Goal: Task Accomplishment & Management: Use online tool/utility

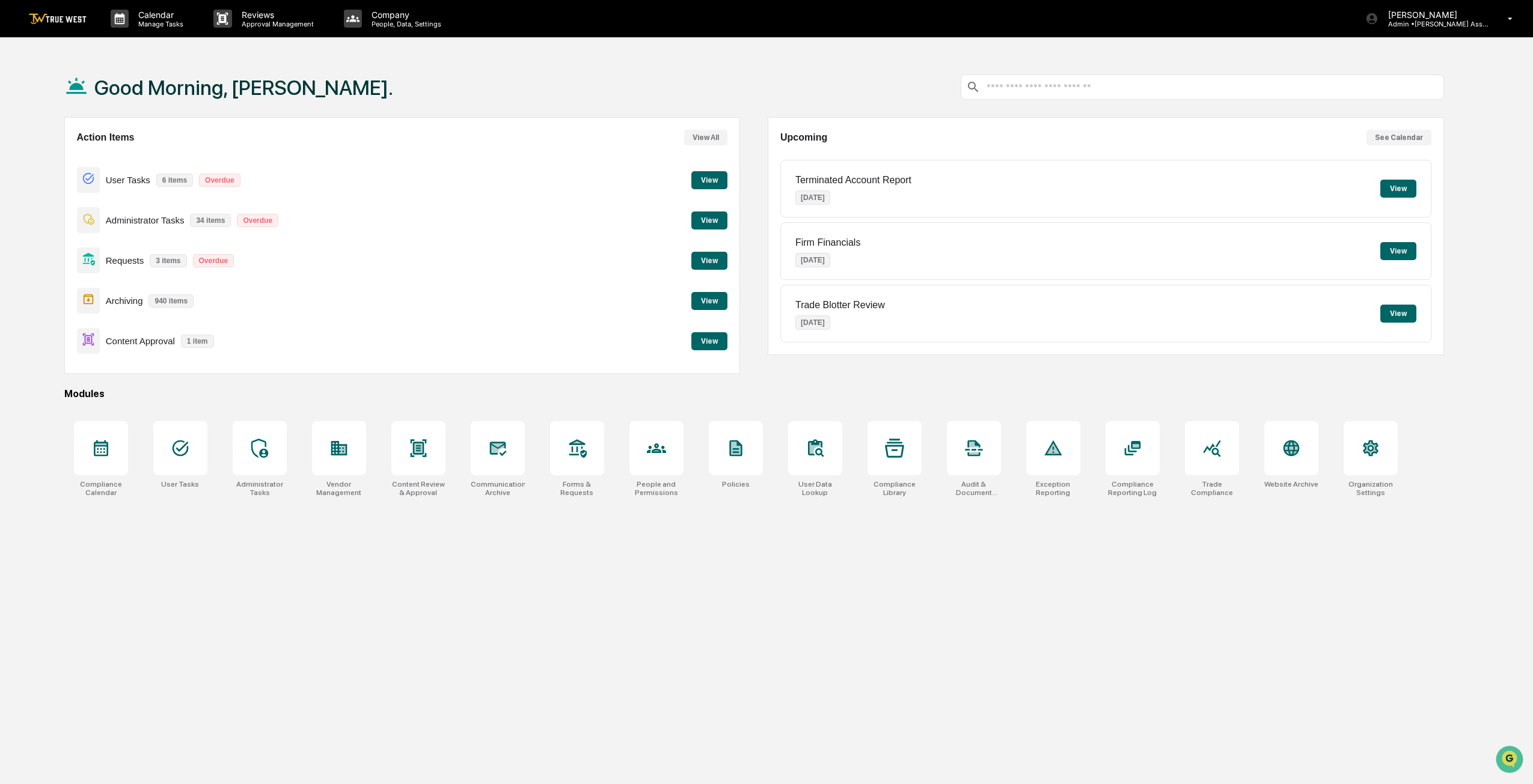
click at [1401, 248] on button "View" at bounding box center [1398, 251] width 36 height 18
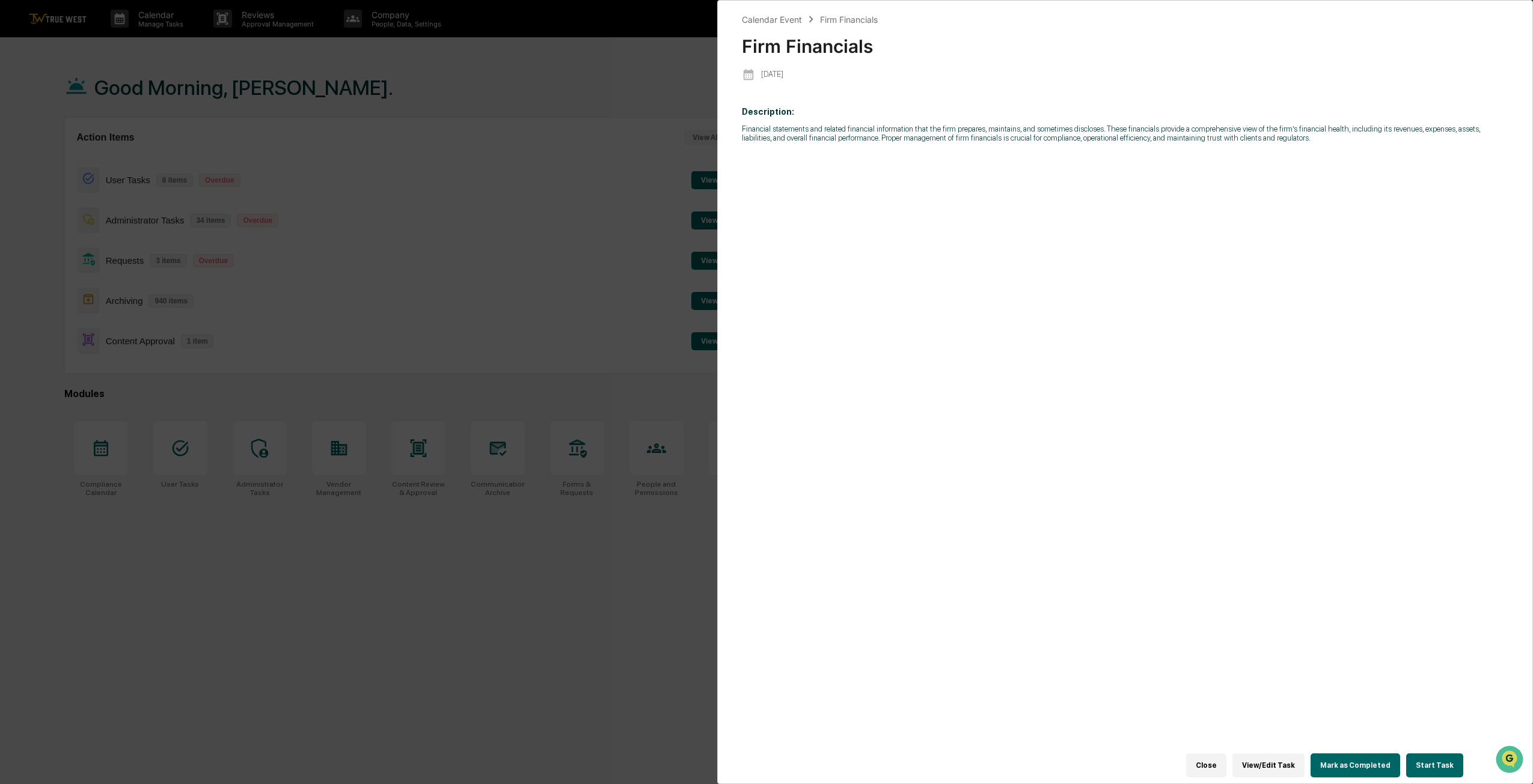
click at [1424, 761] on button "Start Task" at bounding box center [1434, 765] width 57 height 24
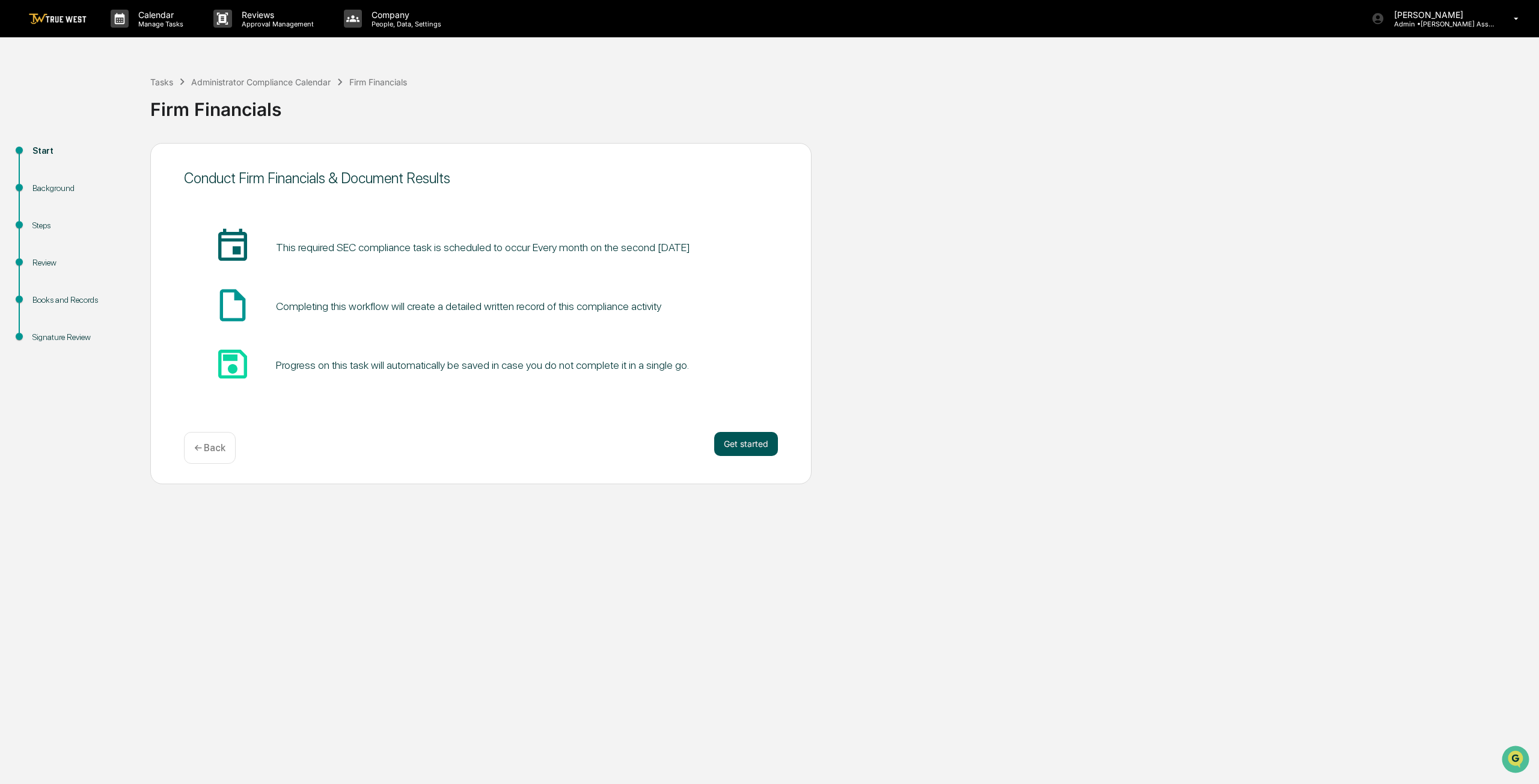
click at [737, 443] on button "Get started" at bounding box center [746, 444] width 63 height 24
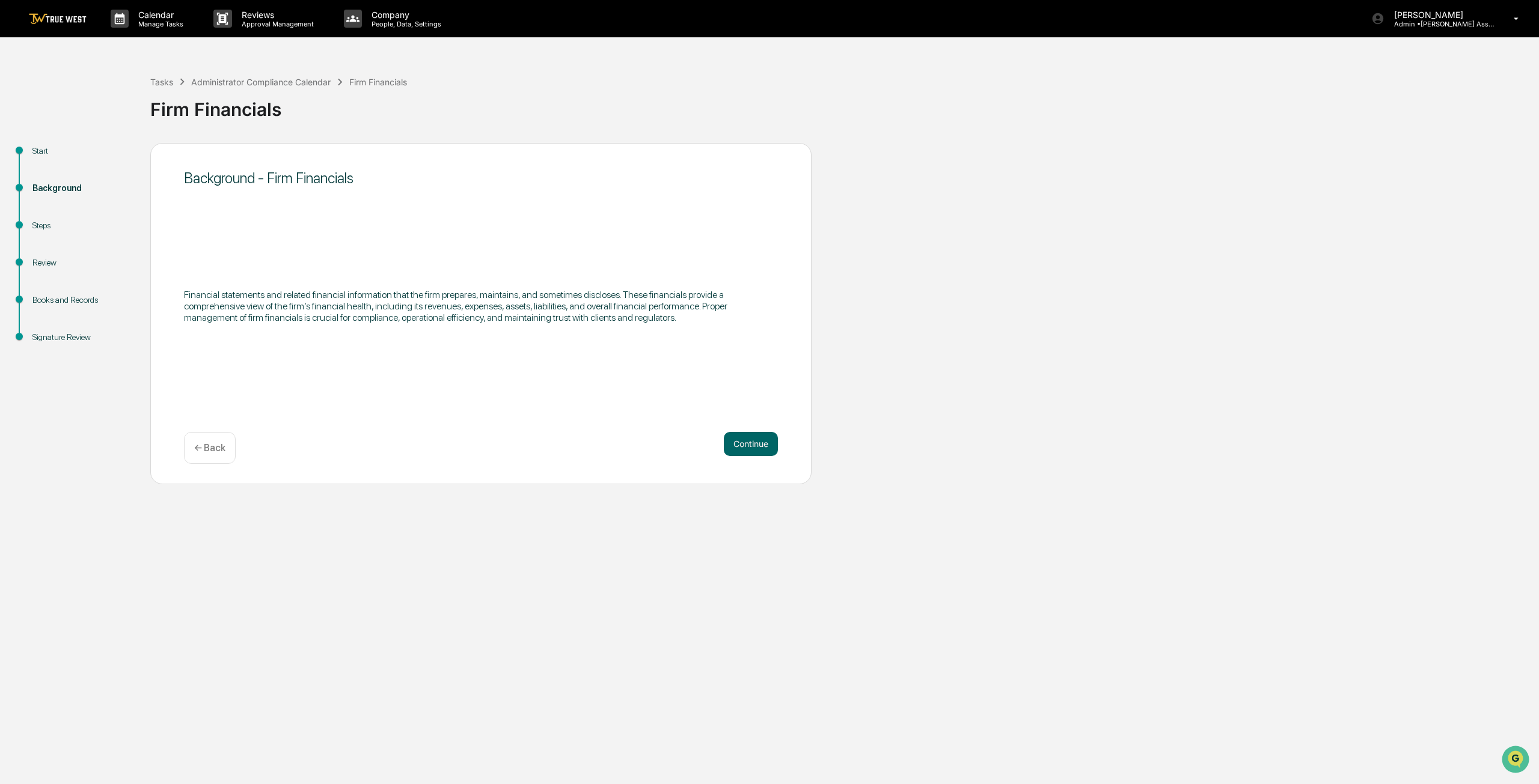
click at [737, 443] on button "Continue" at bounding box center [751, 444] width 54 height 24
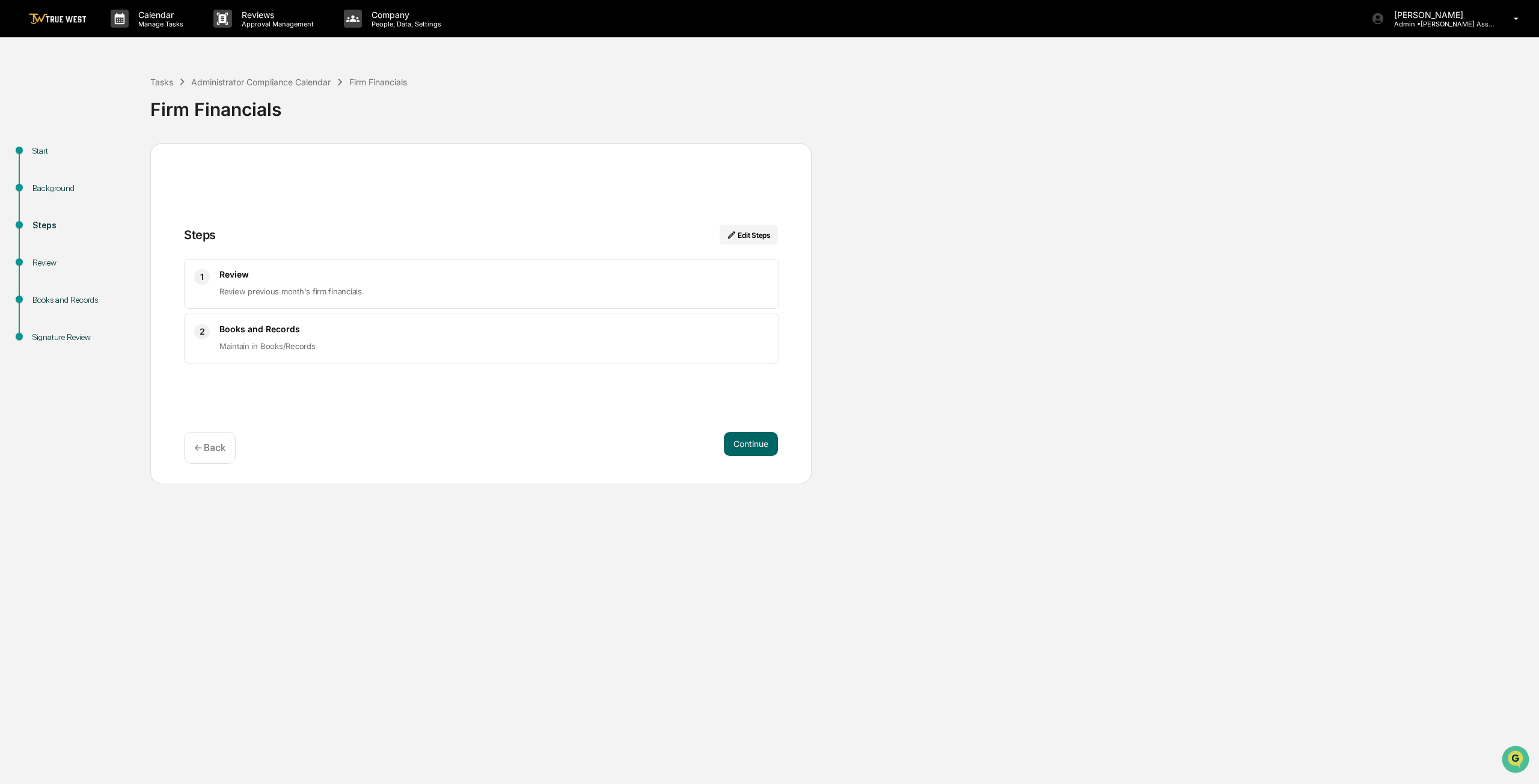
click at [737, 443] on button "Continue" at bounding box center [751, 444] width 54 height 24
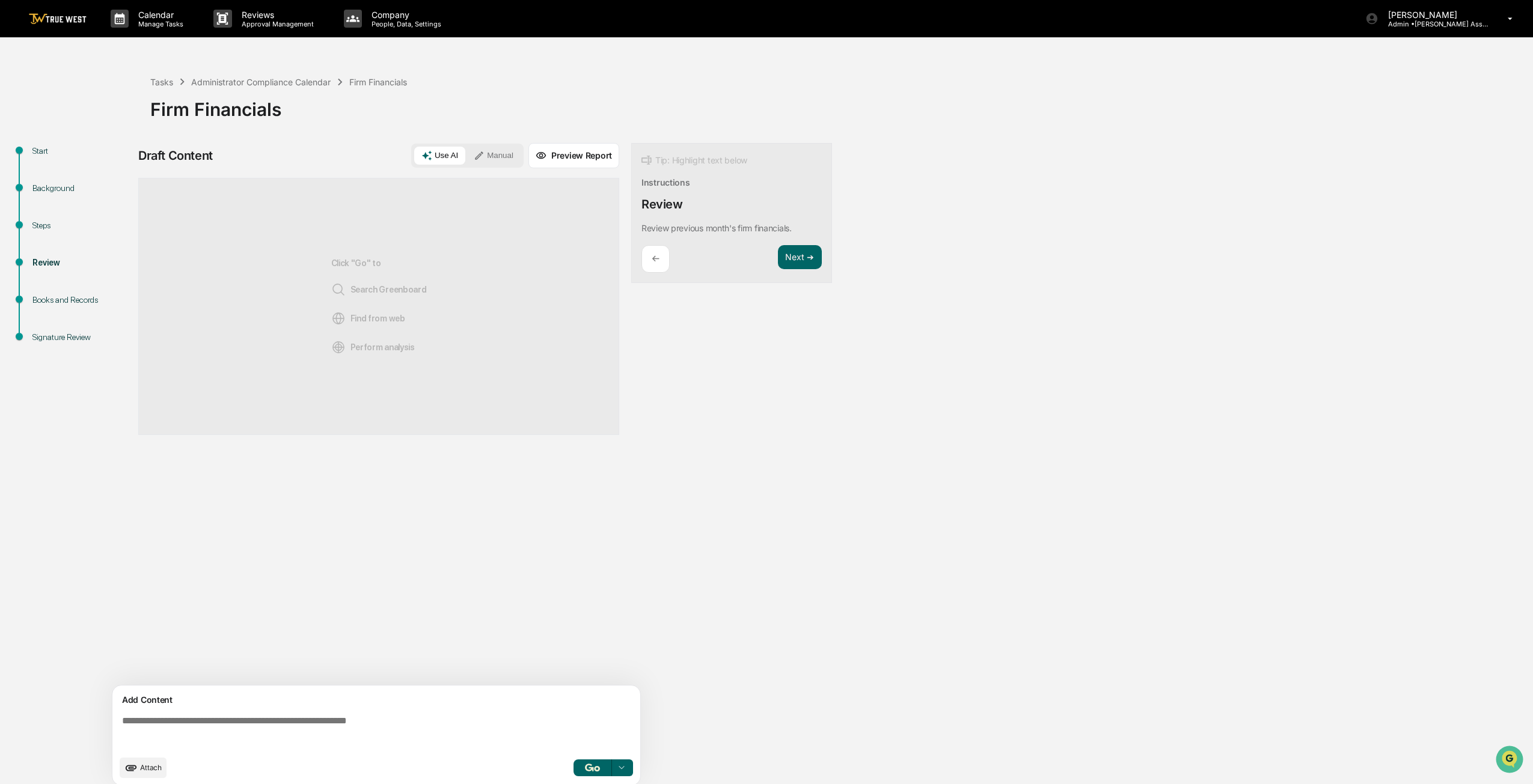
click at [210, 723] on textarea at bounding box center [378, 733] width 523 height 43
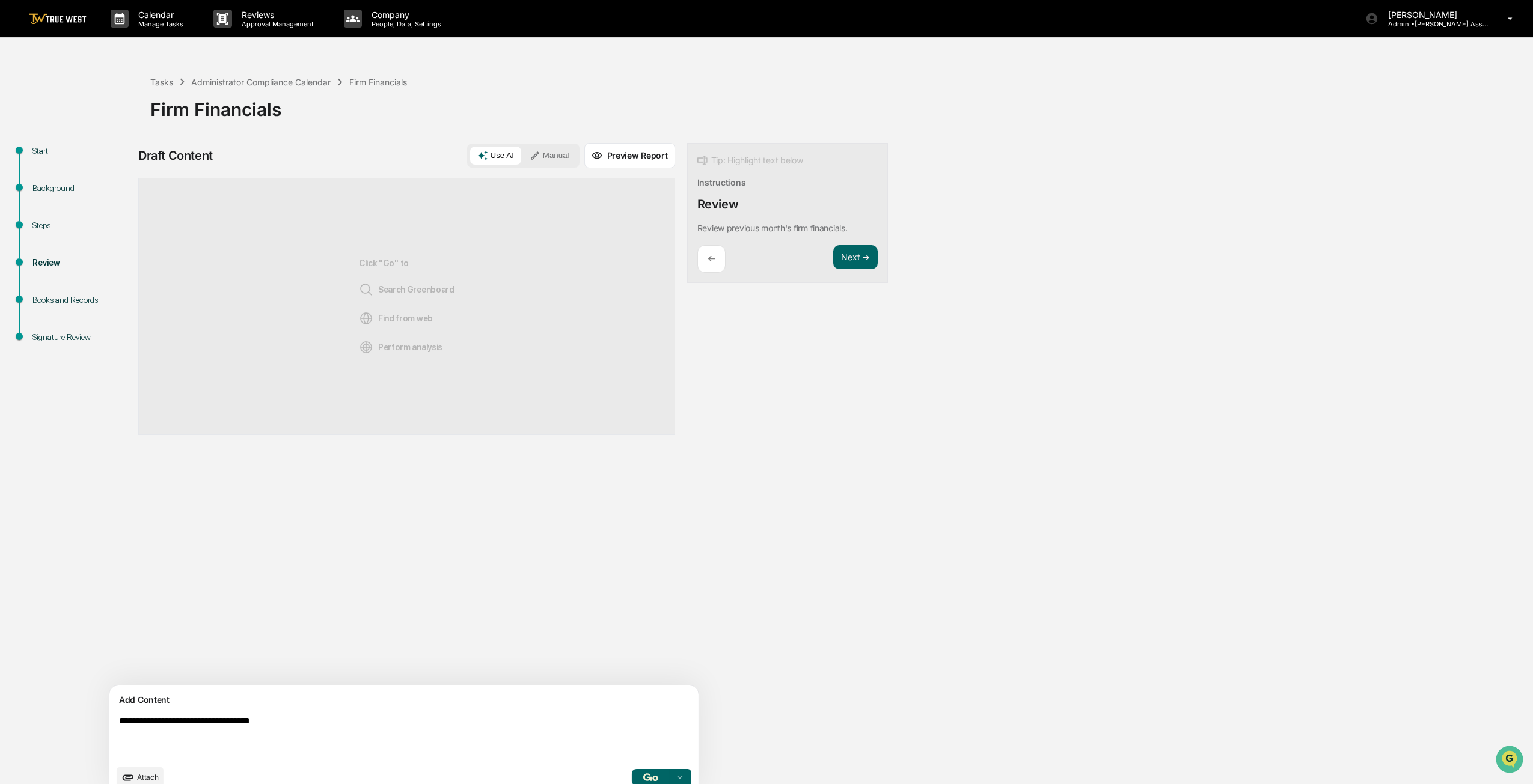
type textarea "**********"
click at [643, 776] on img "button" at bounding box center [650, 777] width 14 height 7
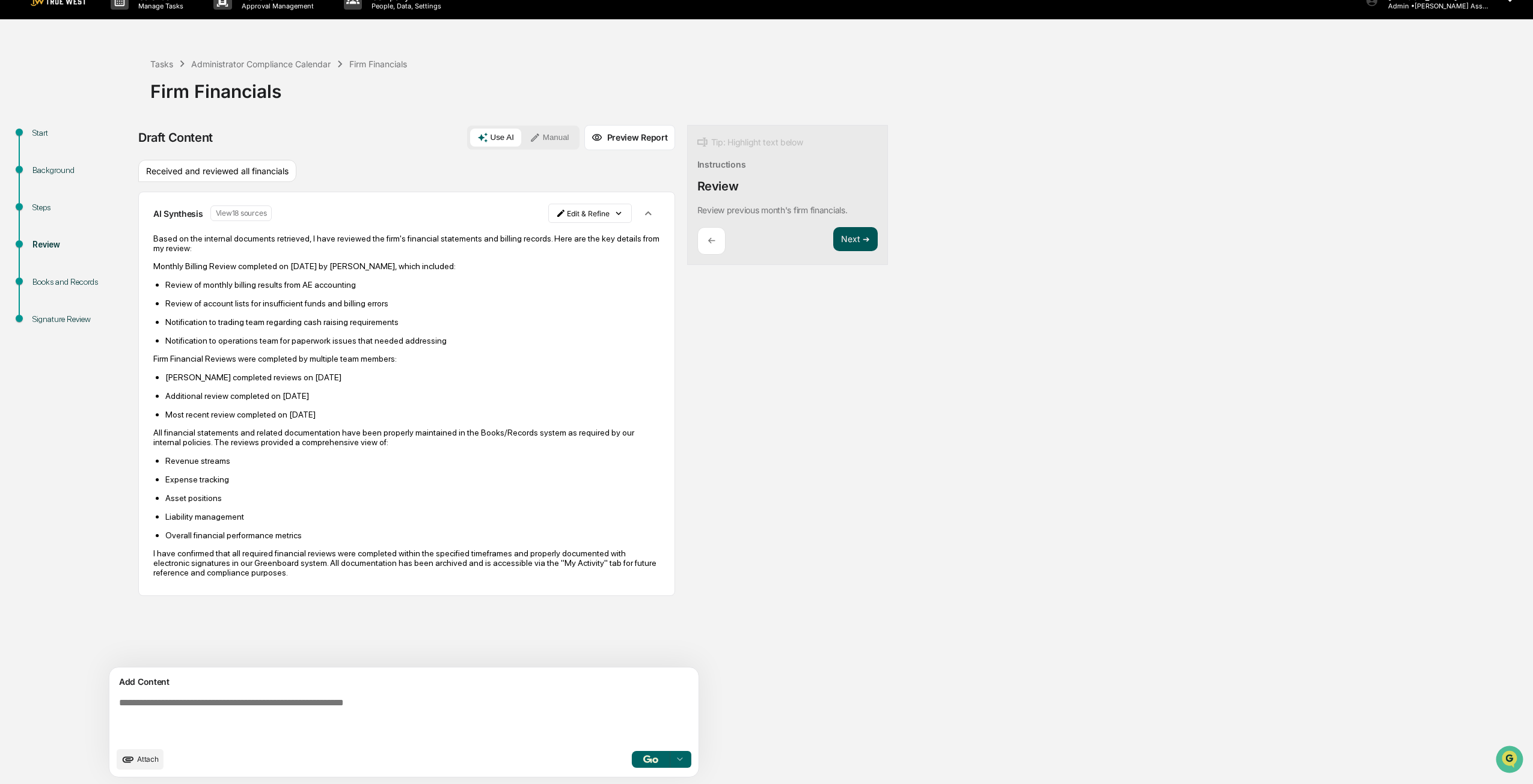
click at [833, 239] on button "Next ➔" at bounding box center [855, 239] width 44 height 25
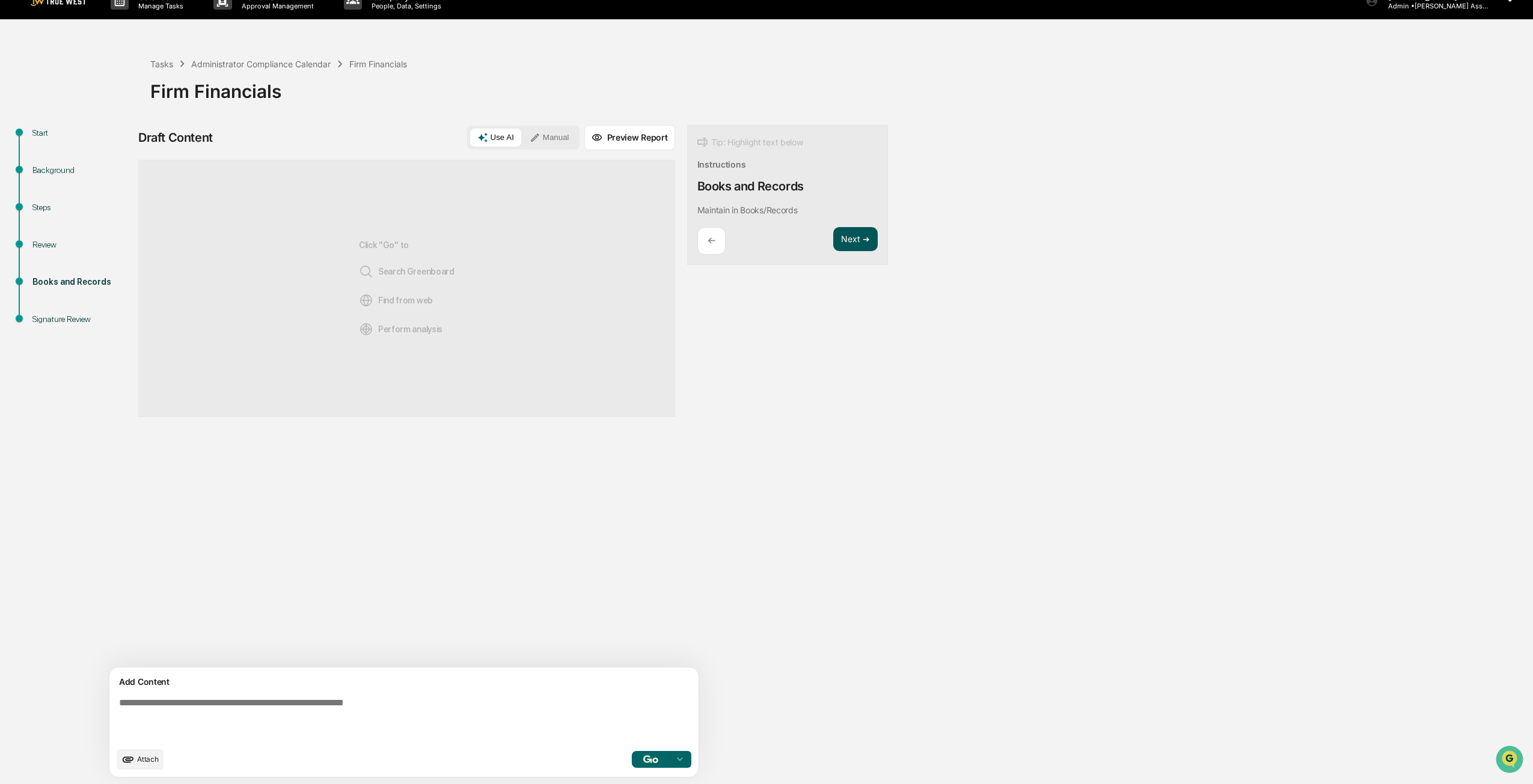
click at [833, 239] on button "Next ➔" at bounding box center [855, 239] width 44 height 25
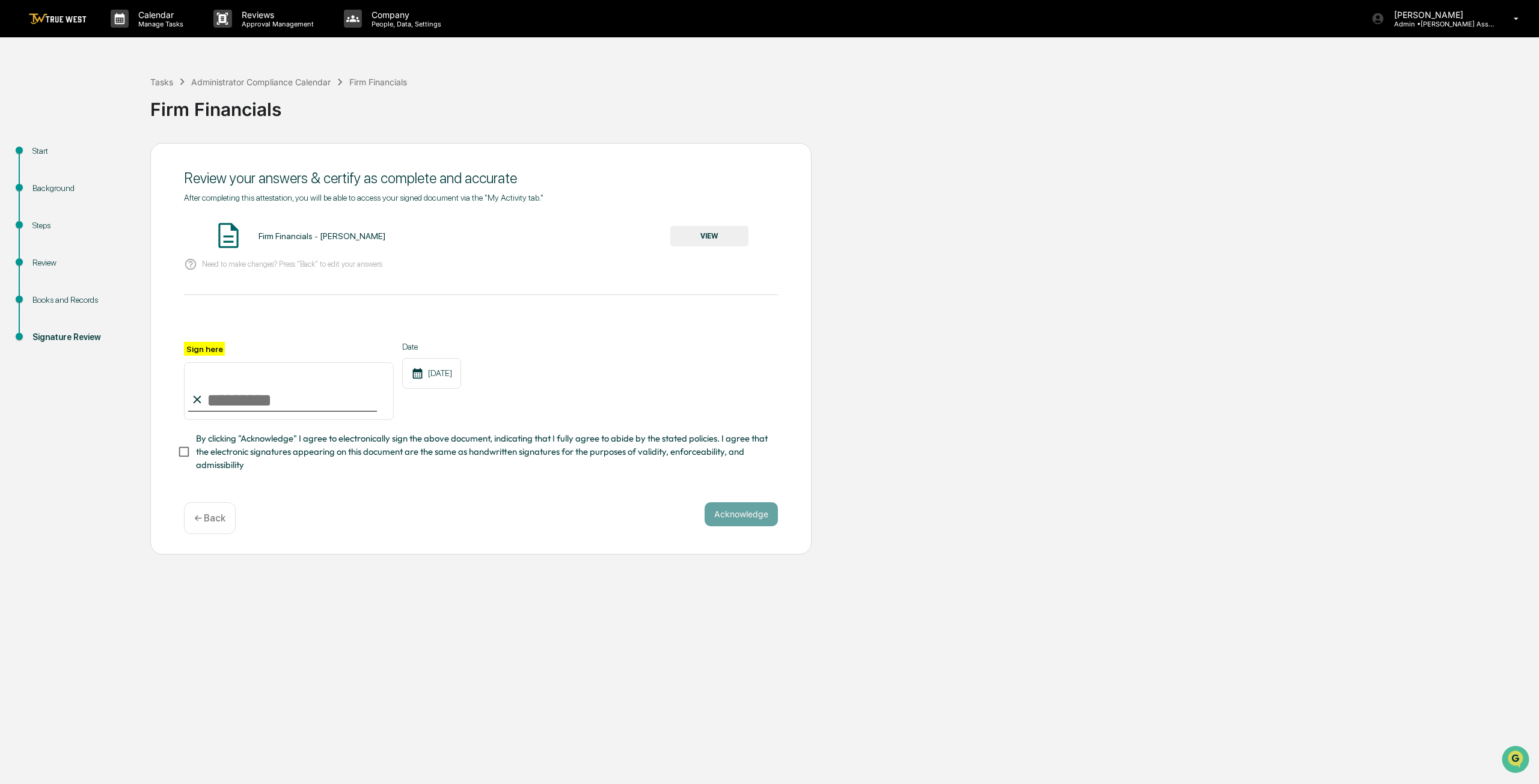
click at [725, 242] on button "VIEW" at bounding box center [709, 236] width 78 height 20
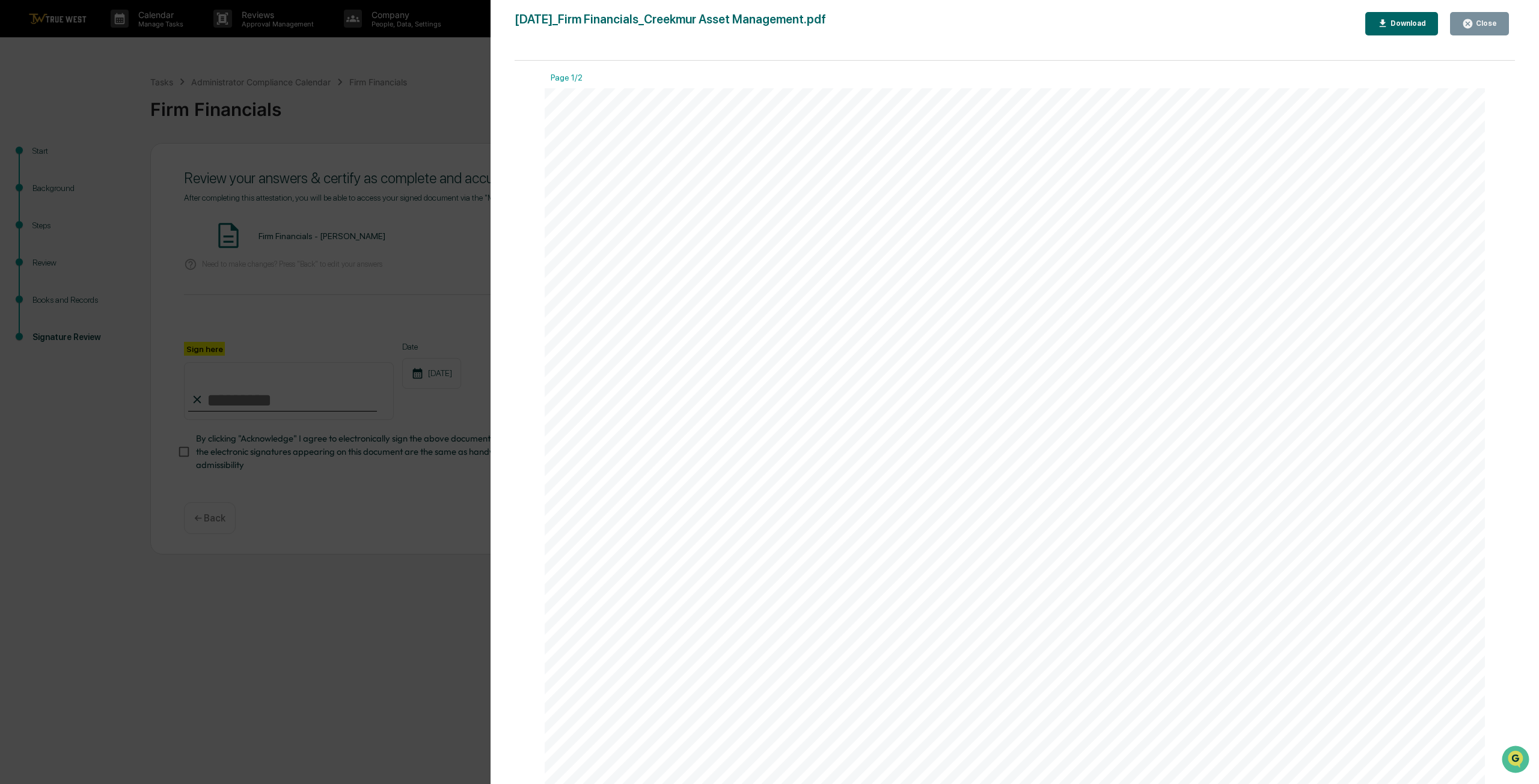
click at [1496, 29] on button "Close" at bounding box center [1479, 23] width 59 height 23
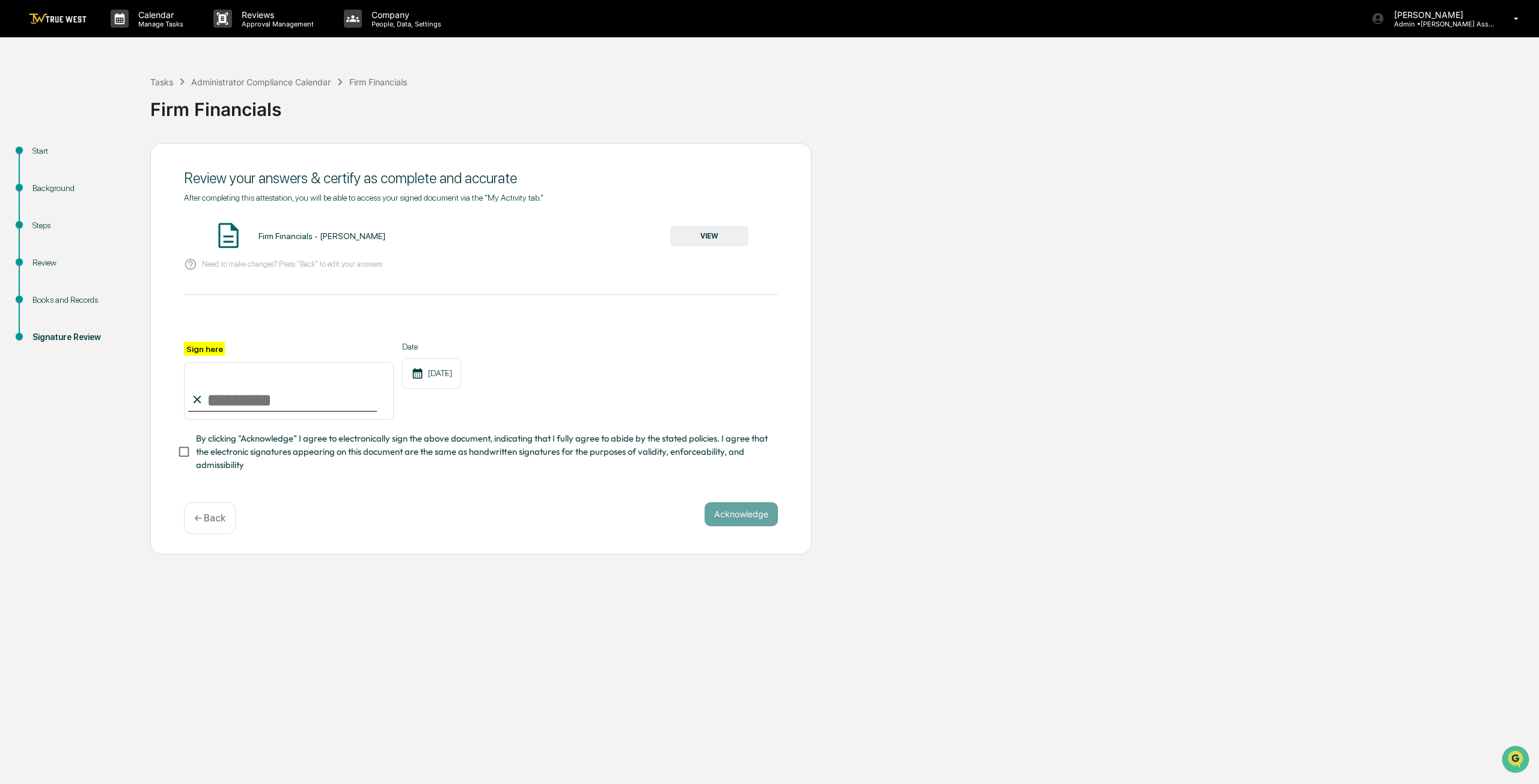
click at [313, 407] on input "Sign here" at bounding box center [288, 391] width 210 height 57
type input "**********"
click at [311, 489] on div "**********" at bounding box center [481, 342] width 594 height 298
click at [728, 526] on button "Acknowledge" at bounding box center [741, 514] width 73 height 24
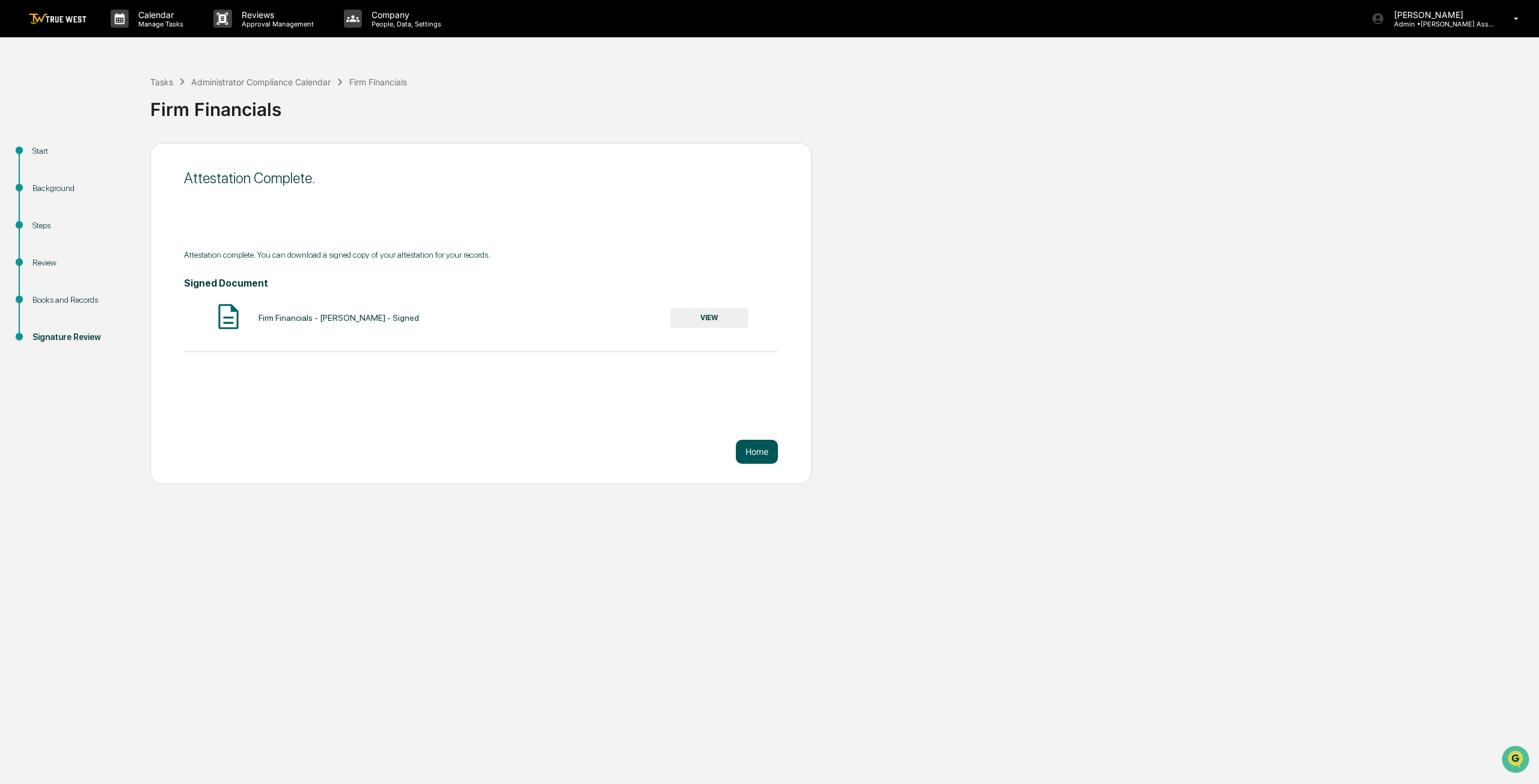
click at [762, 452] on button "Home" at bounding box center [757, 452] width 42 height 24
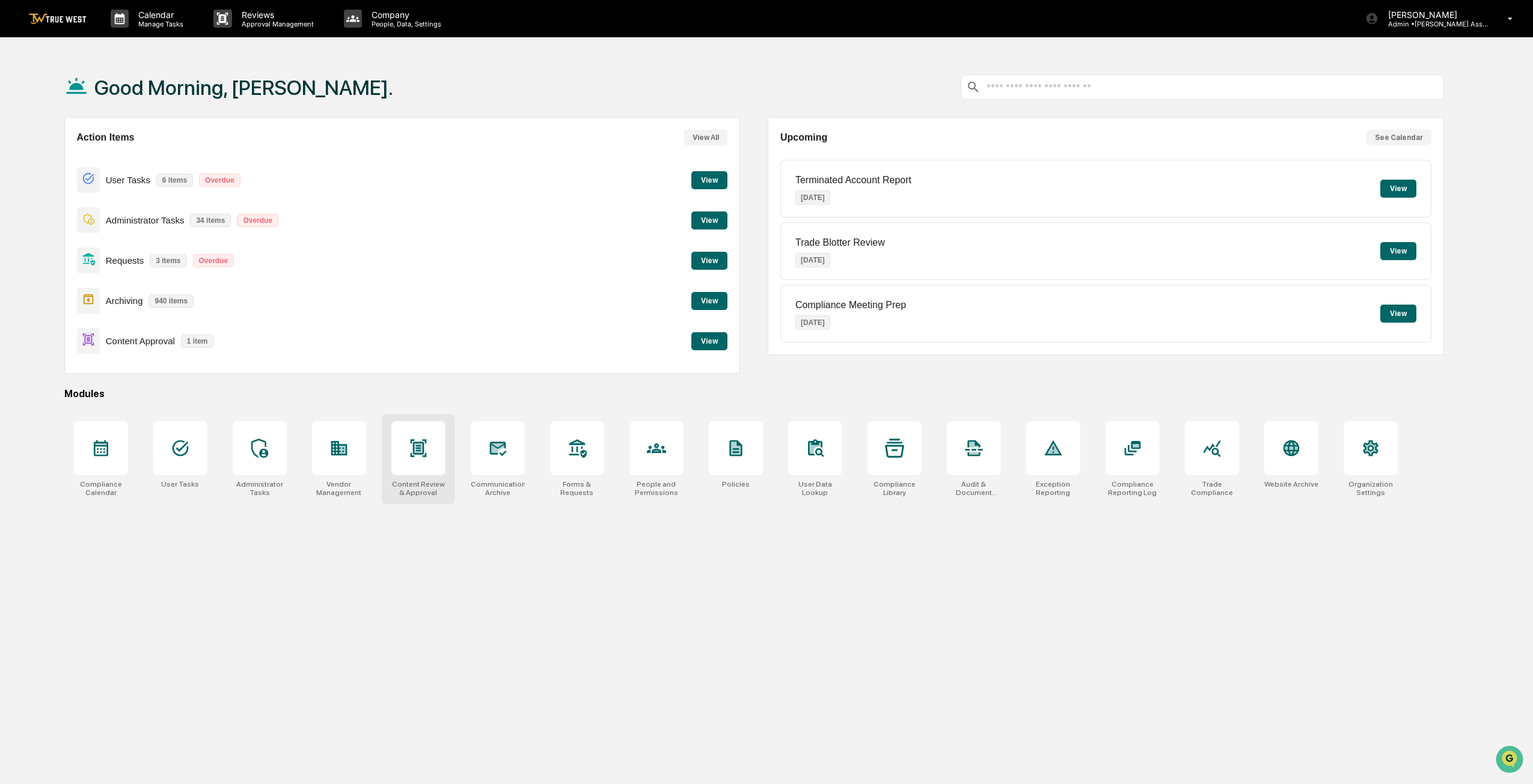
click at [437, 472] on div at bounding box center [418, 448] width 54 height 54
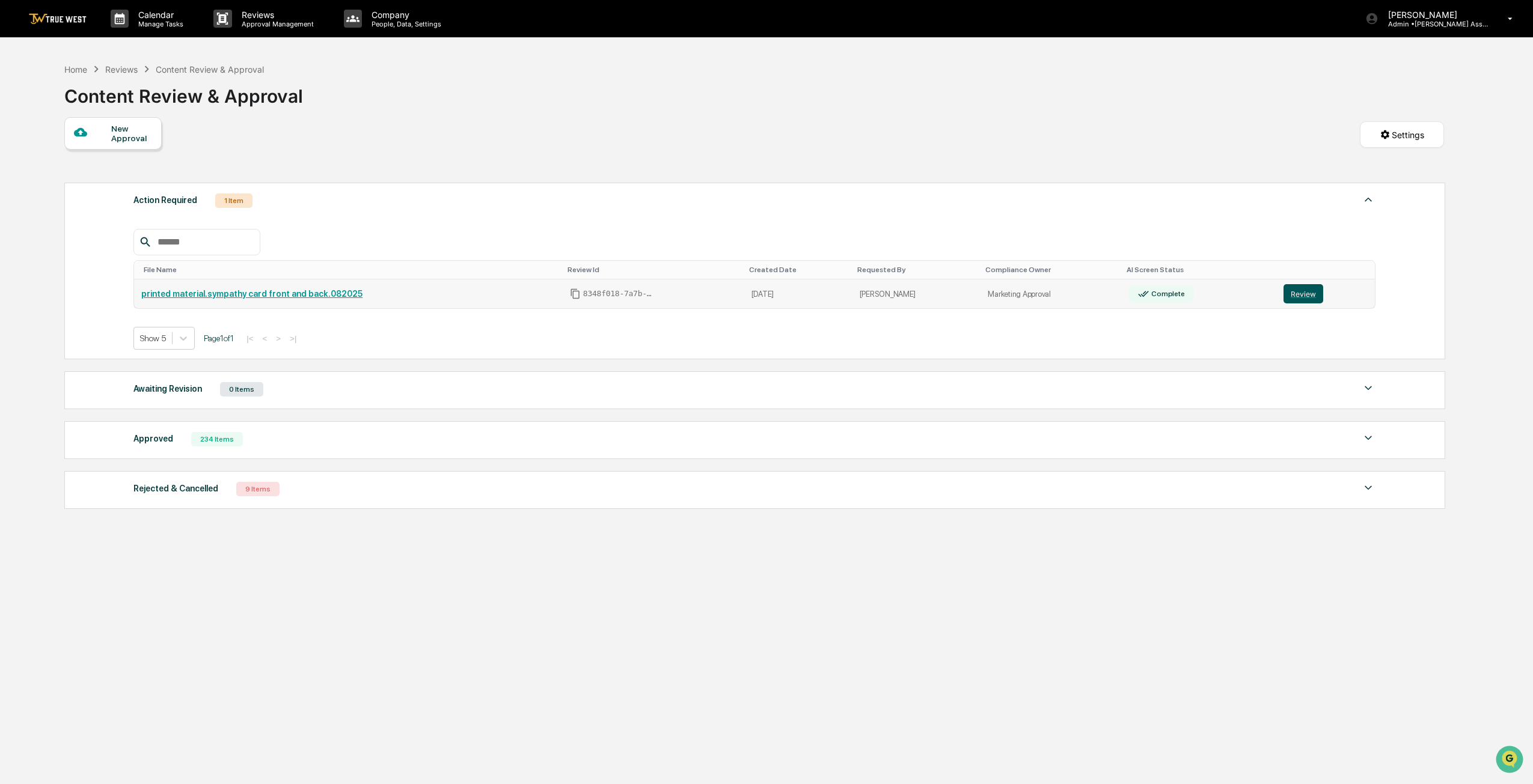
click at [1296, 292] on button "Review" at bounding box center [1302, 294] width 40 height 19
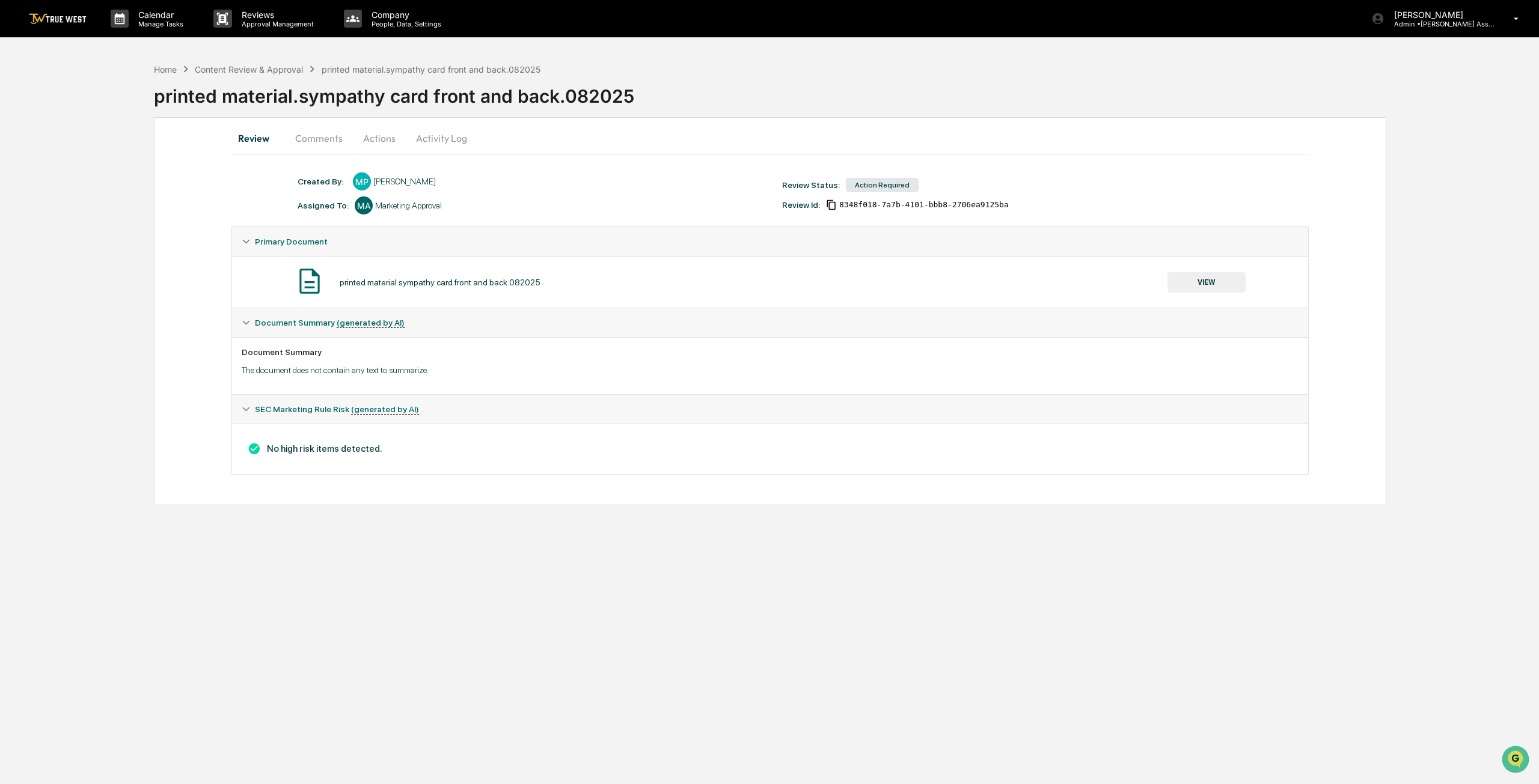
click at [1231, 283] on button "VIEW" at bounding box center [1206, 282] width 78 height 20
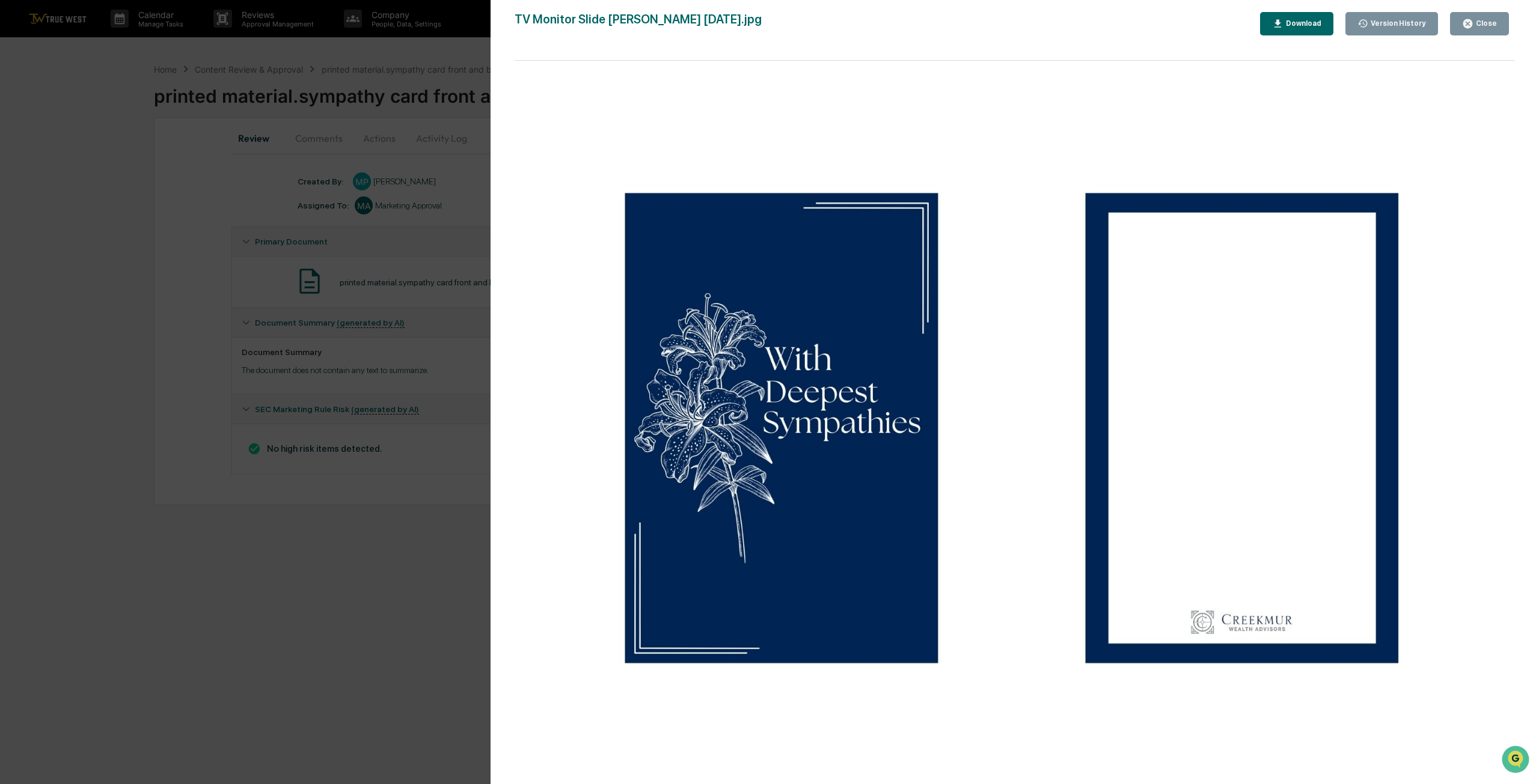
click at [1476, 19] on div "Close" at bounding box center [1485, 23] width 23 height 8
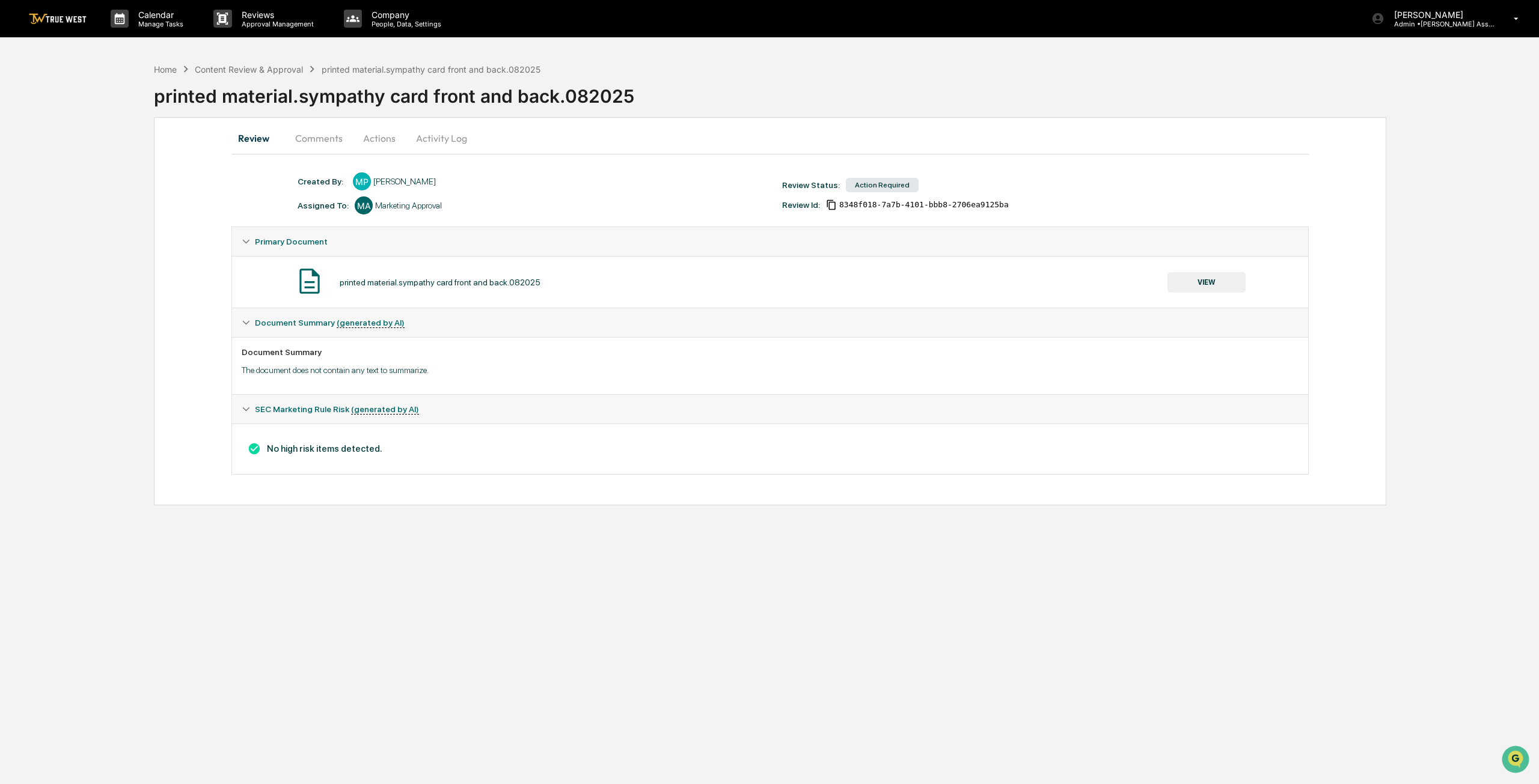
click at [384, 134] on button "Actions" at bounding box center [379, 138] width 54 height 29
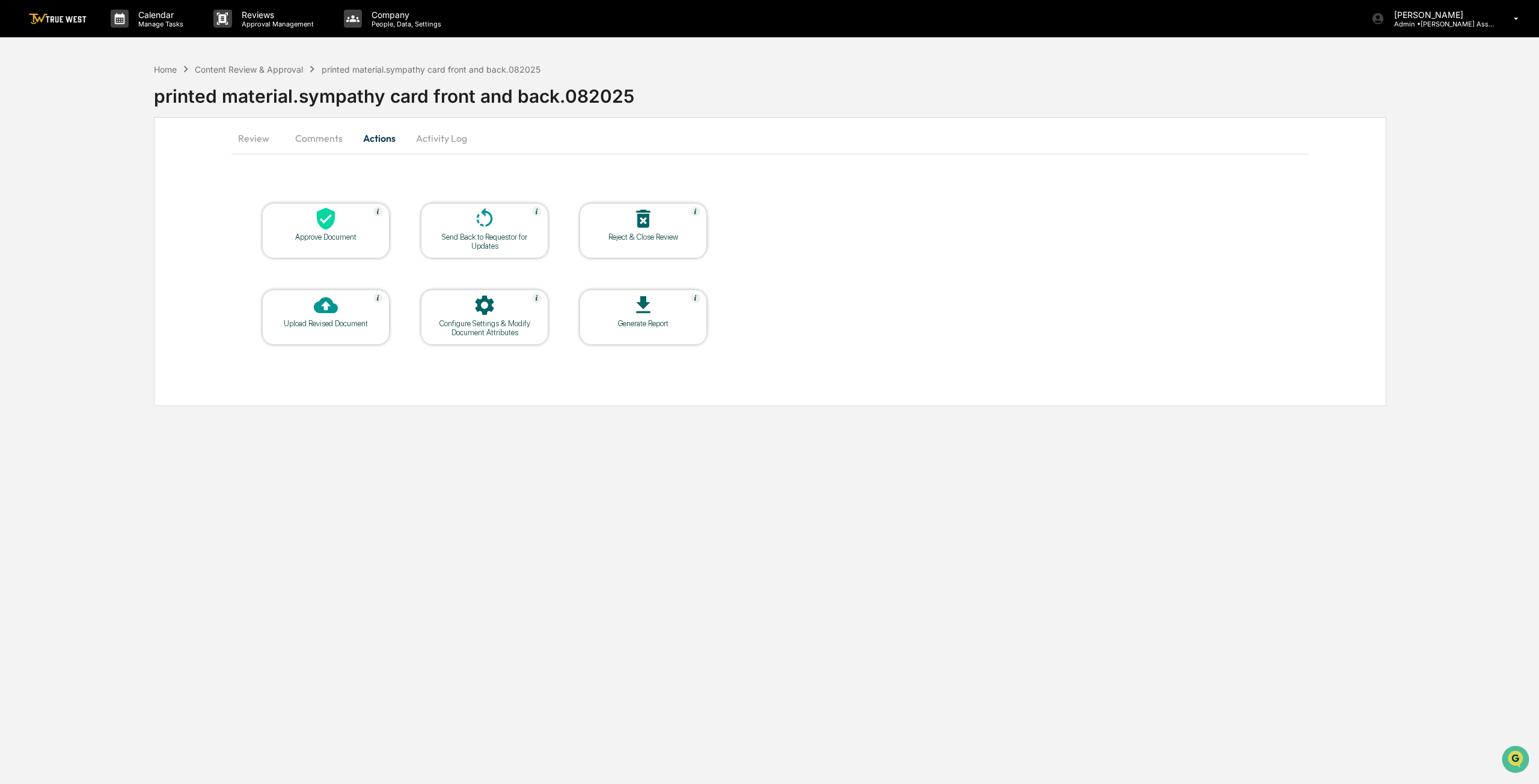
click at [363, 245] on div "Approve Document" at bounding box center [325, 231] width 128 height 55
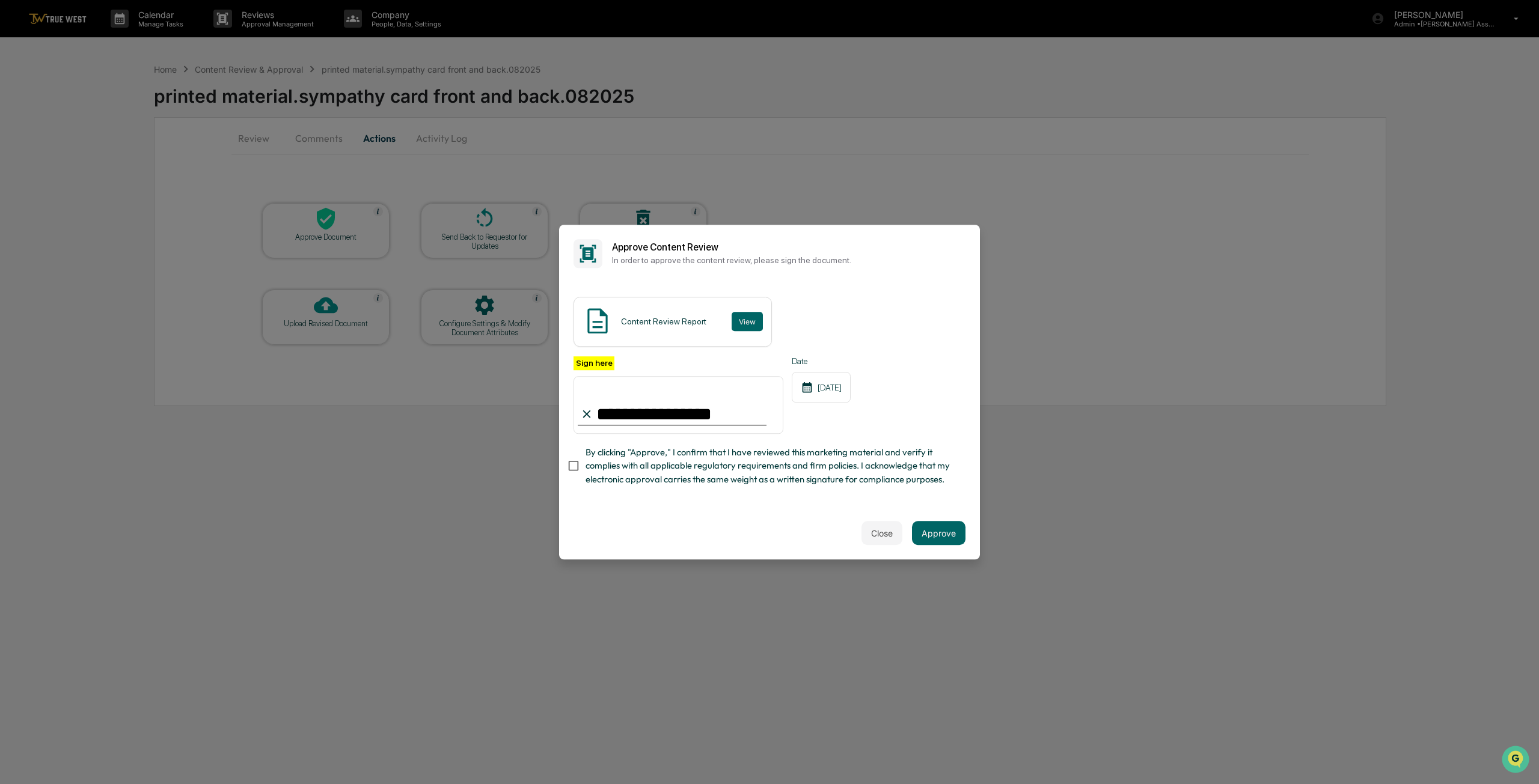
type input "**********"
click at [616, 523] on div "Close Approve" at bounding box center [770, 533] width 421 height 53
click at [946, 539] on button "Approve" at bounding box center [939, 533] width 54 height 24
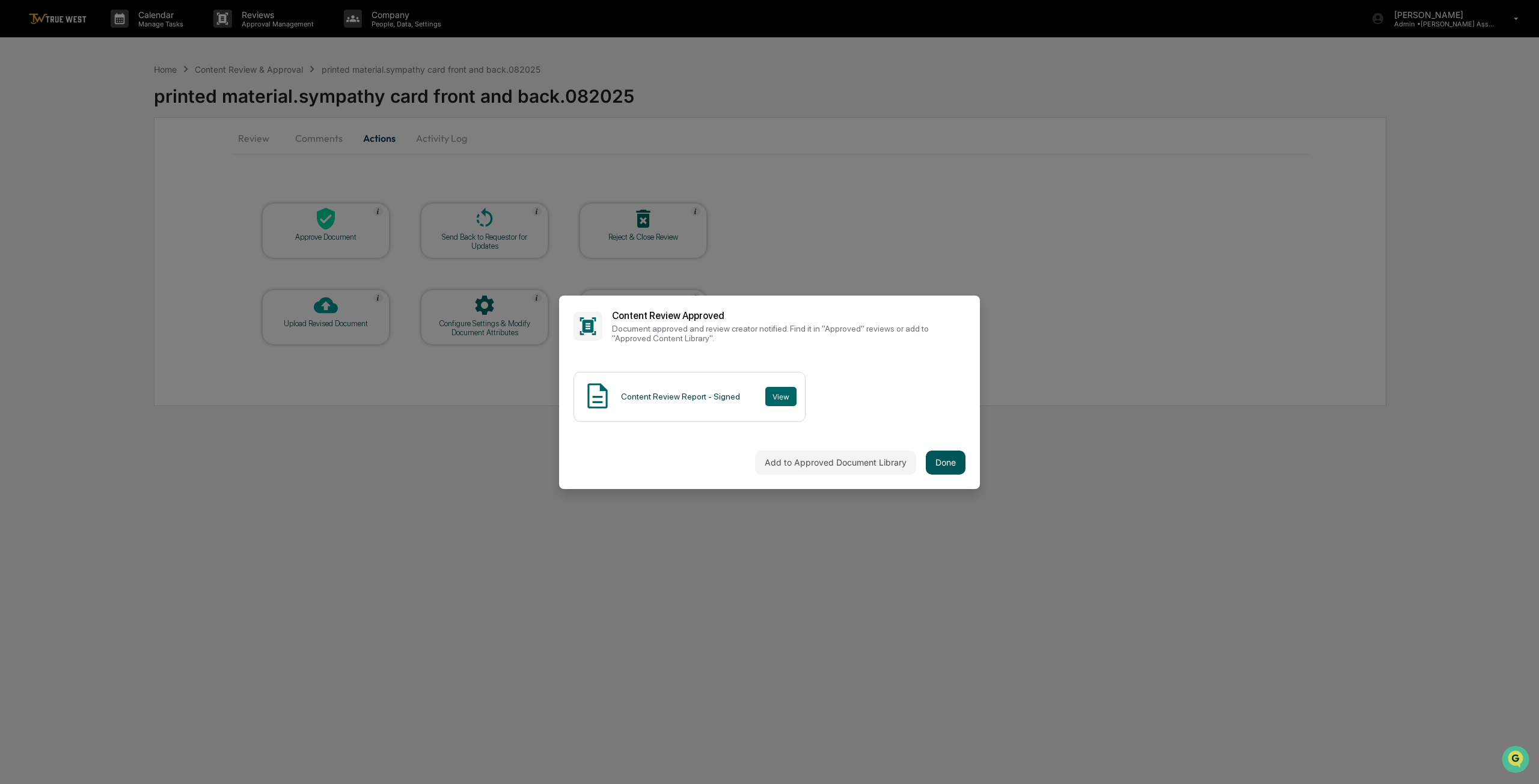
click at [951, 459] on button "Done" at bounding box center [945, 462] width 40 height 24
